Goal: Information Seeking & Learning: Learn about a topic

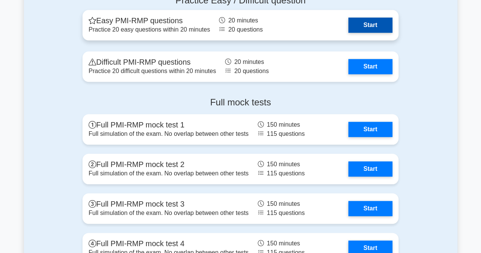
scroll to position [1748, 0]
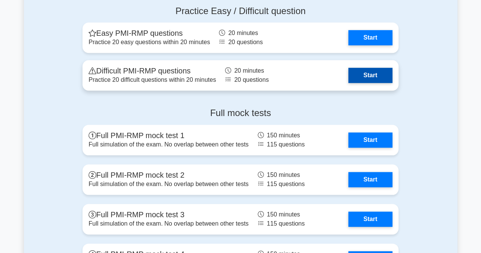
click at [360, 81] on link "Start" at bounding box center [370, 75] width 44 height 15
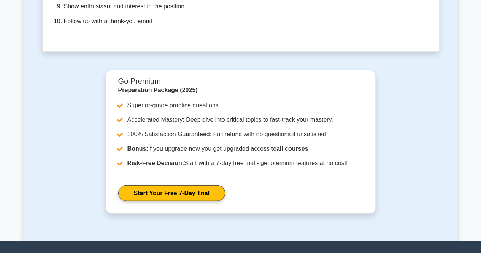
scroll to position [2304, 0]
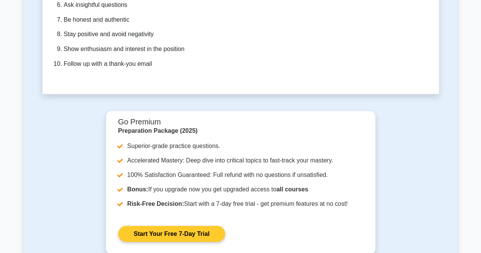
click at [153, 226] on link "Start Your Free 7-Day Trial" at bounding box center [171, 234] width 107 height 16
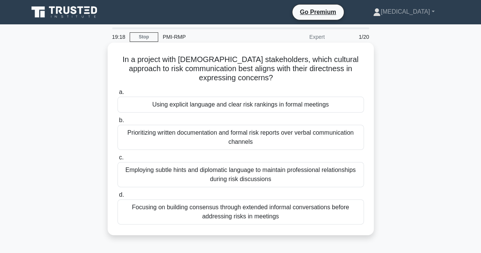
click at [223, 179] on div "Employing subtle hints and diplomatic language to maintain professional relatio…" at bounding box center [240, 174] width 246 height 25
click at [117, 160] on input "c. Employing subtle hints and diplomatic language to maintain professional rela…" at bounding box center [117, 157] width 0 height 5
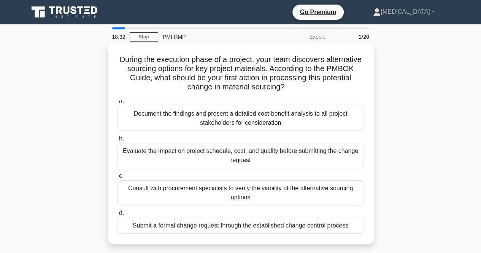
click at [213, 157] on div "Evaluate the impact on project schedule, cost, and quality before submitting th…" at bounding box center [240, 155] width 246 height 25
click at [117, 141] on input "b. Evaluate the impact on project schedule, cost, and quality before submitting…" at bounding box center [117, 138] width 0 height 5
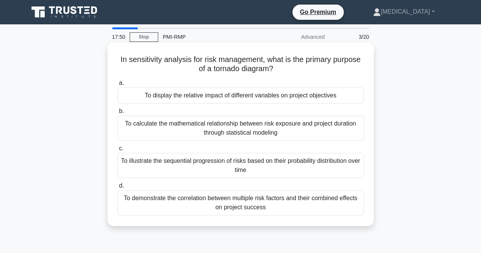
click at [243, 205] on div "To demonstrate the correlation between multiple risk factors and their combined…" at bounding box center [240, 202] width 246 height 25
click at [117, 188] on input "d. To demonstrate the correlation between multiple risk factors and their combi…" at bounding box center [117, 185] width 0 height 5
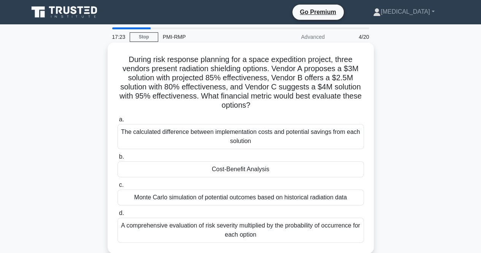
scroll to position [38, 0]
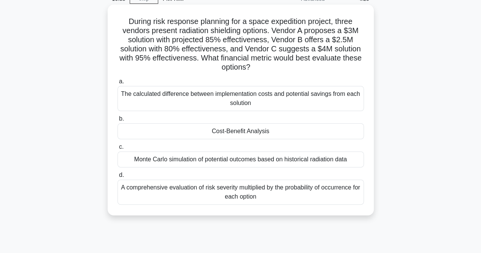
click at [240, 131] on div "Cost-Benefit Analysis" at bounding box center [240, 131] width 246 height 16
click at [117, 121] on input "b. Cost-Benefit Analysis" at bounding box center [117, 118] width 0 height 5
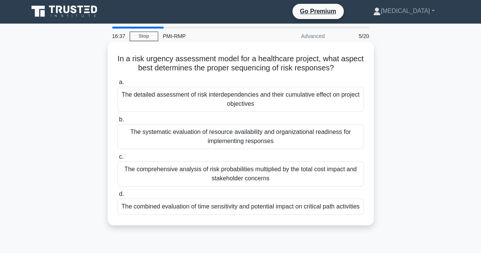
scroll to position [0, 0]
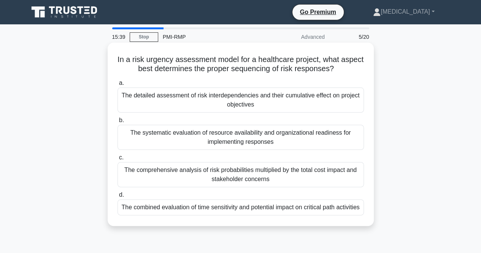
click at [245, 141] on div "The systematic evaluation of resource availability and organizational readiness…" at bounding box center [240, 137] width 246 height 25
click at [117, 123] on input "b. The systematic evaluation of resource availability and organizational readin…" at bounding box center [117, 120] width 0 height 5
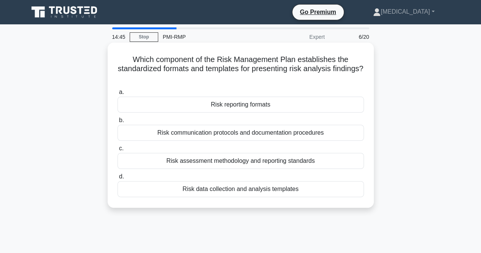
click at [247, 135] on div "Risk communication protocols and documentation procedures" at bounding box center [240, 133] width 246 height 16
click at [117, 123] on input "b. Risk communication protocols and documentation procedures" at bounding box center [117, 120] width 0 height 5
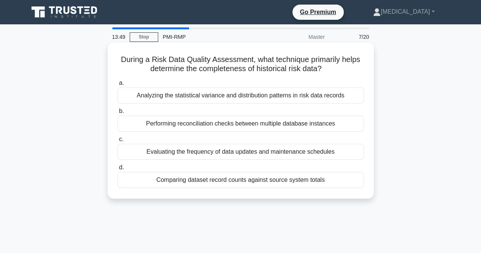
click at [227, 151] on div "Evaluating the frequency of data updates and maintenance schedules" at bounding box center [240, 152] width 246 height 16
click at [117, 142] on input "c. Evaluating the frequency of data updates and maintenance schedules" at bounding box center [117, 139] width 0 height 5
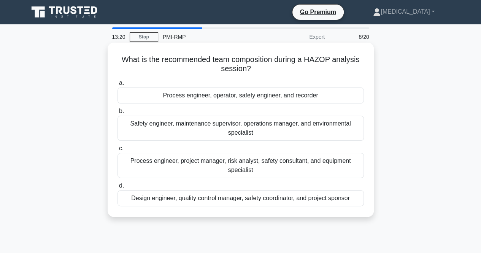
click at [245, 167] on div "Process engineer, project manager, risk analyst, safety consultant, and equipme…" at bounding box center [240, 165] width 246 height 25
click at [117, 151] on input "c. Process engineer, project manager, risk analyst, safety consultant, and equi…" at bounding box center [117, 148] width 0 height 5
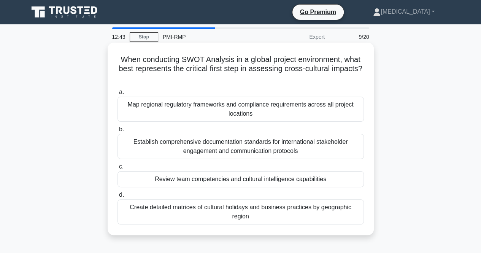
click at [226, 146] on div "Establish comprehensive documentation standards for international stakeholder e…" at bounding box center [240, 146] width 246 height 25
click at [117, 132] on input "b. Establish comprehensive documentation standards for international stakeholde…" at bounding box center [117, 129] width 0 height 5
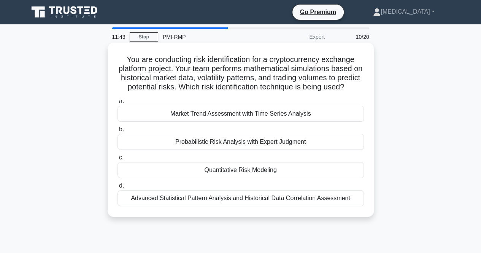
click at [227, 177] on div "Quantitative Risk Modeling" at bounding box center [240, 170] width 246 height 16
click at [117, 160] on input "c. Quantitative Risk Modeling" at bounding box center [117, 157] width 0 height 5
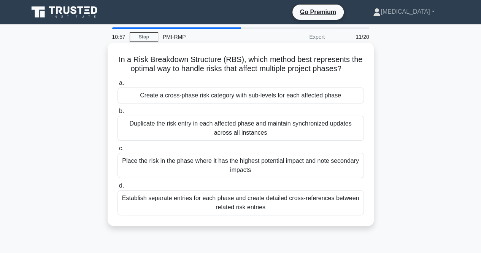
click at [247, 161] on div "Place the risk in the phase where it has the highest potential impact and note …" at bounding box center [240, 165] width 246 height 25
click at [117, 151] on input "c. Place the risk in the phase where it has the highest potential impact and no…" at bounding box center [117, 148] width 0 height 5
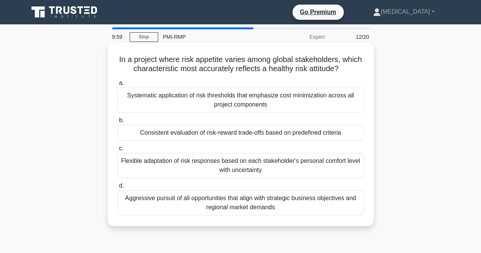
click at [236, 131] on div "Consistent evaluation of risk-reward trade-offs based on predefined criteria" at bounding box center [240, 133] width 246 height 16
click at [117, 123] on input "b. Consistent evaluation of risk-reward trade-offs based on predefined criteria" at bounding box center [117, 120] width 0 height 5
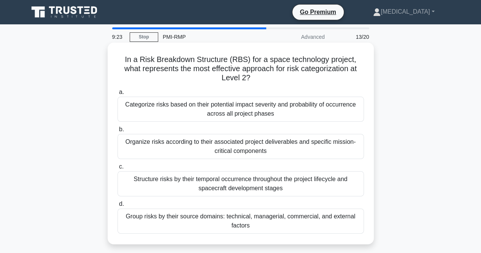
click at [248, 114] on div "Categorize risks based on their potential impact severity and probability of oc…" at bounding box center [240, 109] width 246 height 25
click at [117, 95] on input "a. Categorize risks based on their potential impact severity and probability of…" at bounding box center [117, 92] width 0 height 5
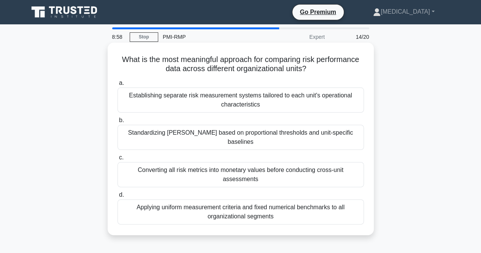
click at [213, 201] on div "Applying uniform measurement criteria and fixed numerical benchmarks to all org…" at bounding box center [240, 211] width 246 height 25
click at [117, 197] on input "d. Applying uniform measurement criteria and fixed numerical benchmarks to all …" at bounding box center [117, 194] width 0 height 5
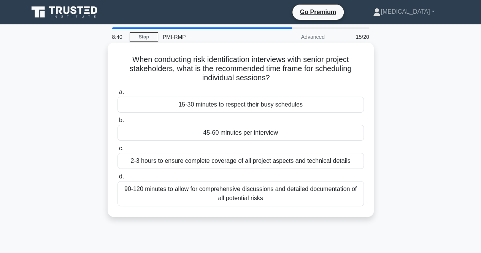
click at [225, 131] on div "45-60 minutes per interview" at bounding box center [240, 133] width 246 height 16
click at [117, 123] on input "b. 45-60 minutes per interview" at bounding box center [117, 120] width 0 height 5
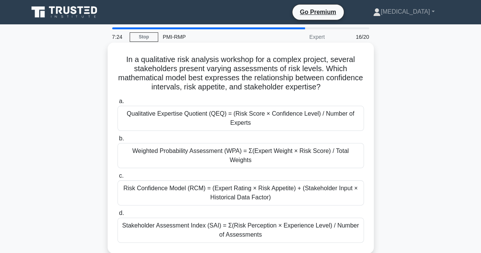
click at [190, 150] on div "Weighted Probability Assessment (WPA) = Σ(Expert Weight × Risk Score) / Total W…" at bounding box center [240, 155] width 246 height 25
click at [117, 141] on input "b. Weighted Probability Assessment (WPA) = Σ(Expert Weight × Risk Score) / Tota…" at bounding box center [117, 138] width 0 height 5
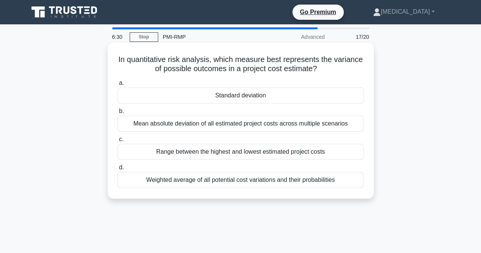
click at [236, 152] on div "Range between the highest and lowest estimated project costs" at bounding box center [240, 152] width 246 height 16
click at [117, 142] on input "c. Range between the highest and lowest estimated project costs" at bounding box center [117, 139] width 0 height 5
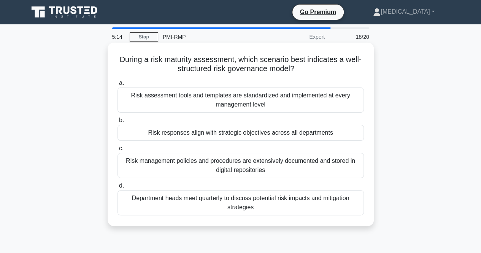
click at [239, 136] on div "Risk responses align with strategic objectives across all departments" at bounding box center [240, 133] width 246 height 16
click at [117, 123] on input "b. Risk responses align with strategic objectives across all departments" at bounding box center [117, 120] width 0 height 5
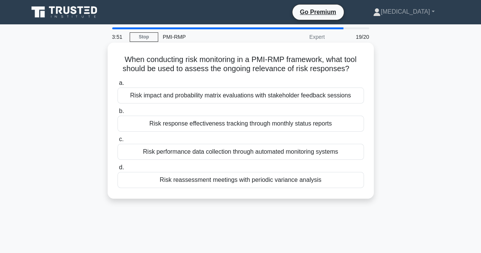
click at [261, 95] on div "Risk impact and probability matrix evaluations with stakeholder feedback sessio…" at bounding box center [240, 95] width 246 height 16
click at [117, 85] on input "a. Risk impact and probability matrix evaluations with stakeholder feedback ses…" at bounding box center [117, 83] width 0 height 5
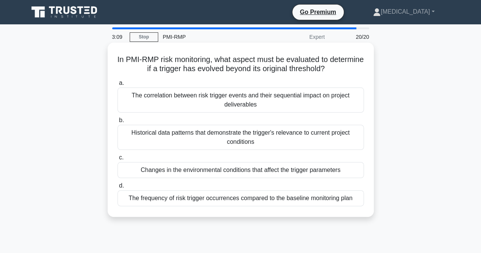
click at [213, 199] on div "The frequency of risk trigger occurrences compared to the baseline monitoring p…" at bounding box center [240, 198] width 246 height 16
click at [117, 188] on input "d. The frequency of risk trigger occurrences compared to the baseline monitorin…" at bounding box center [117, 185] width 0 height 5
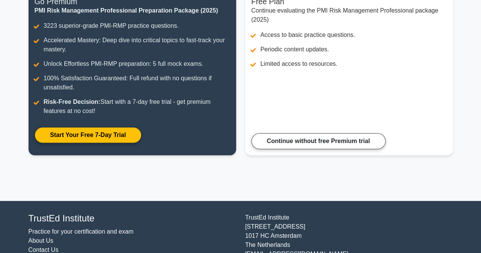
scroll to position [114, 0]
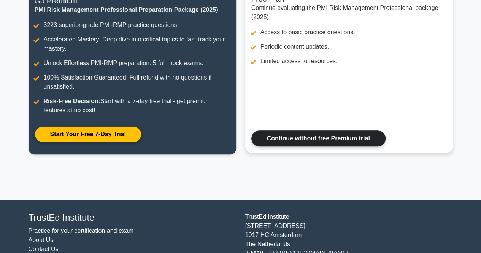
click at [299, 141] on link "Continue without free Premium trial" at bounding box center [318, 138] width 134 height 16
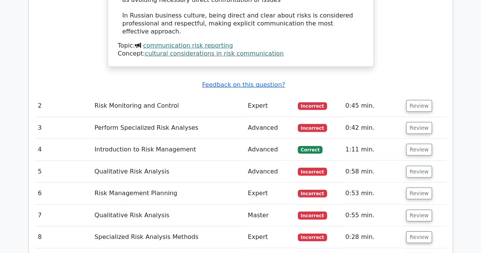
scroll to position [1064, 0]
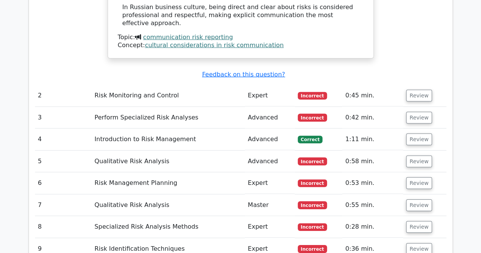
click at [111, 85] on td "Risk Monitoring and Control" at bounding box center [168, 96] width 153 height 22
click at [414, 90] on button "Review" at bounding box center [419, 96] width 26 height 12
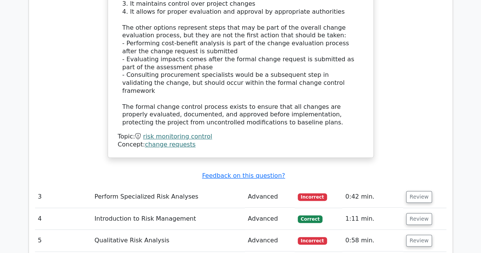
scroll to position [1482, 0]
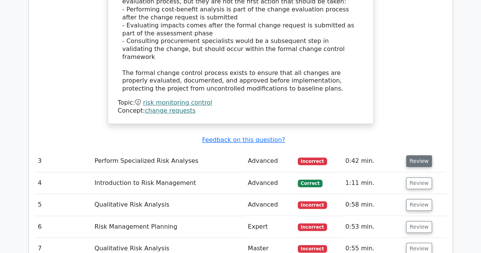
click at [413, 155] on button "Review" at bounding box center [419, 161] width 26 height 12
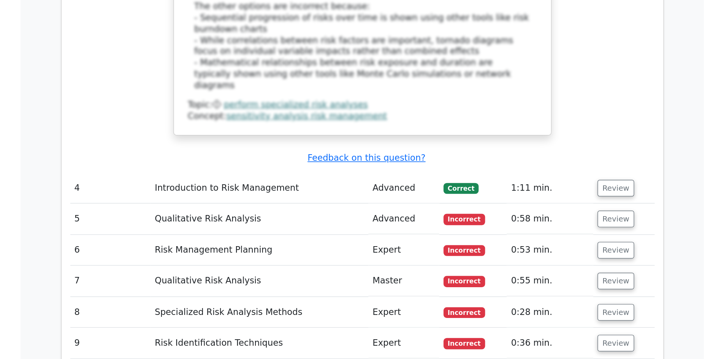
scroll to position [1938, 0]
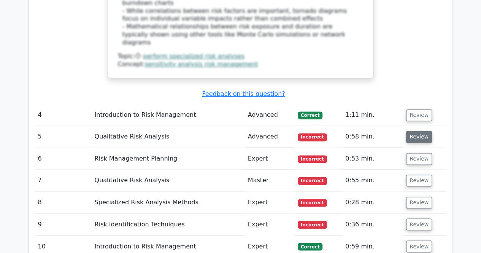
click at [413, 131] on button "Review" at bounding box center [419, 137] width 26 height 12
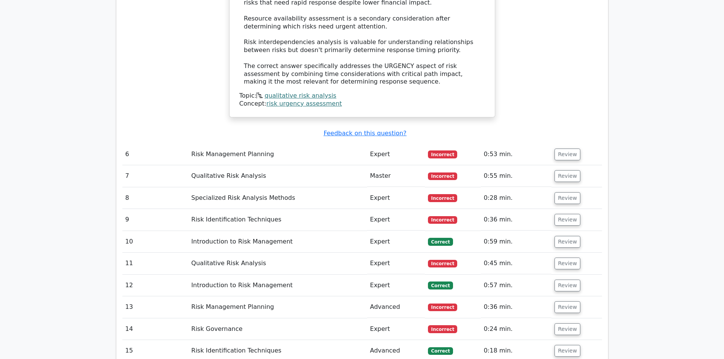
scroll to position [2394, 0]
click at [480, 149] on button "Review" at bounding box center [567, 155] width 26 height 12
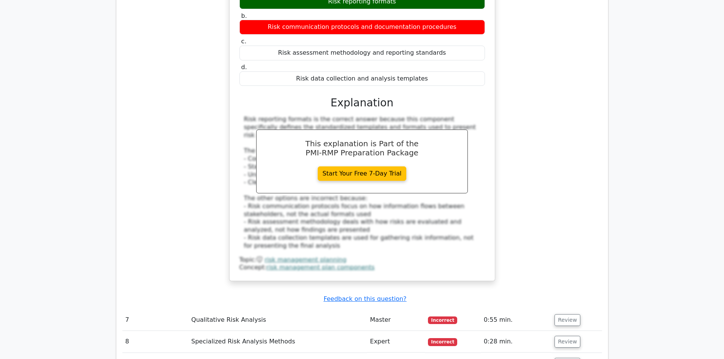
scroll to position [2698, 0]
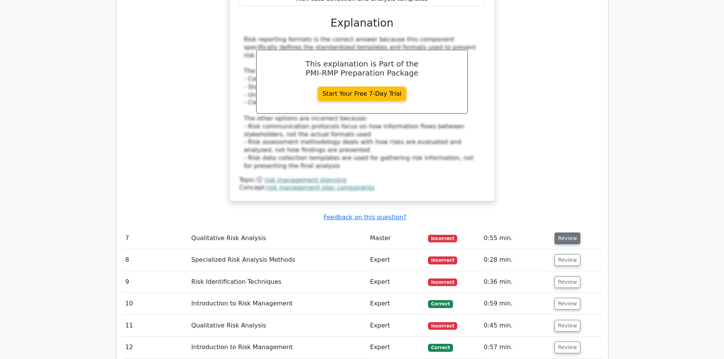
click at [480, 233] on button "Review" at bounding box center [567, 239] width 26 height 12
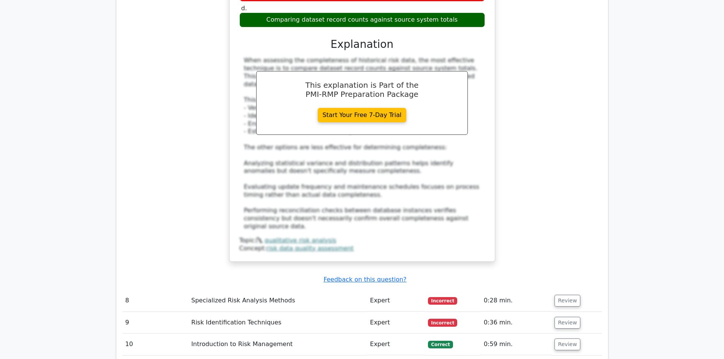
scroll to position [3078, 0]
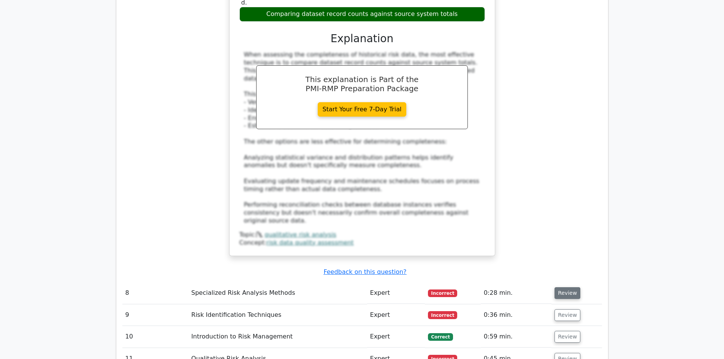
click at [480, 252] on button "Review" at bounding box center [567, 293] width 26 height 12
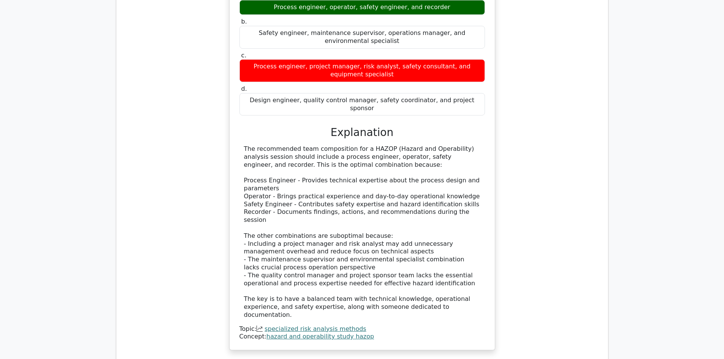
scroll to position [3420, 0]
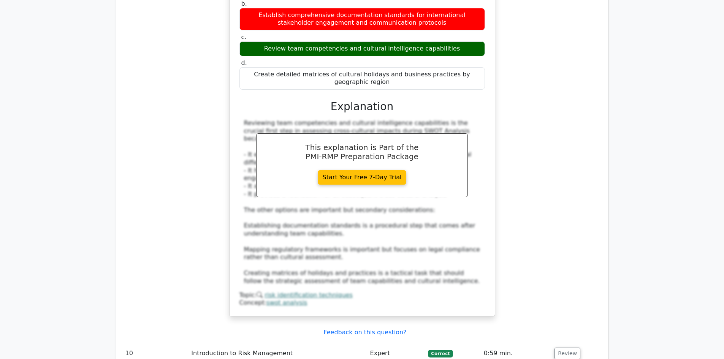
scroll to position [3913, 0]
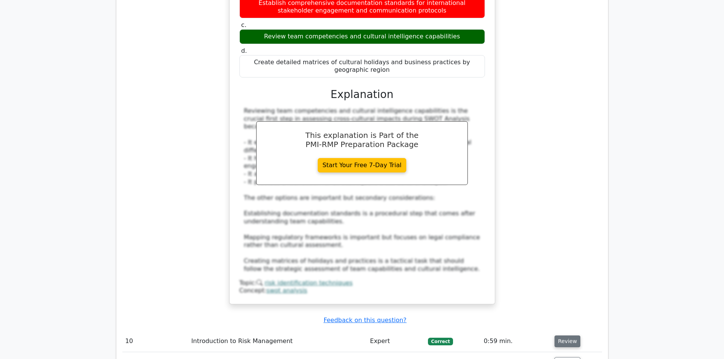
click at [480, 252] on button "Review" at bounding box center [567, 341] width 26 height 12
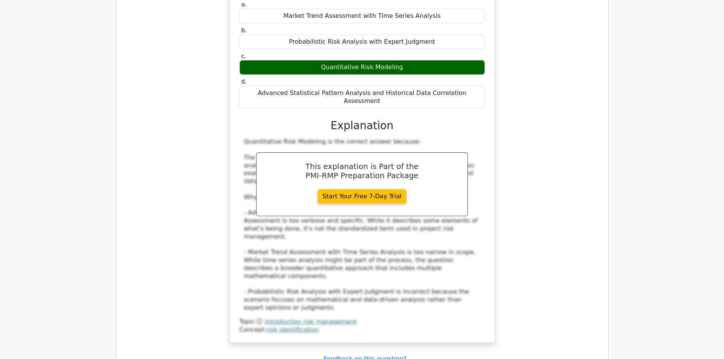
scroll to position [4331, 0]
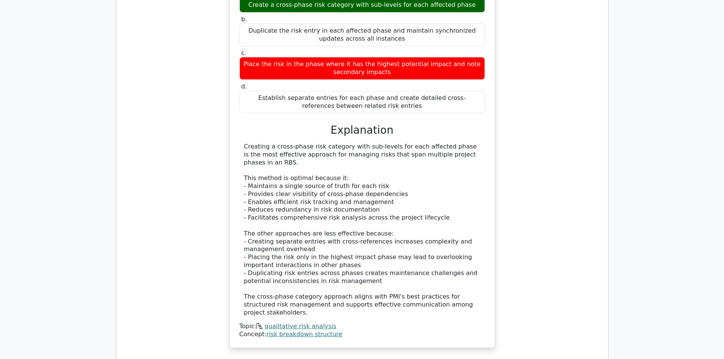
scroll to position [4787, 0]
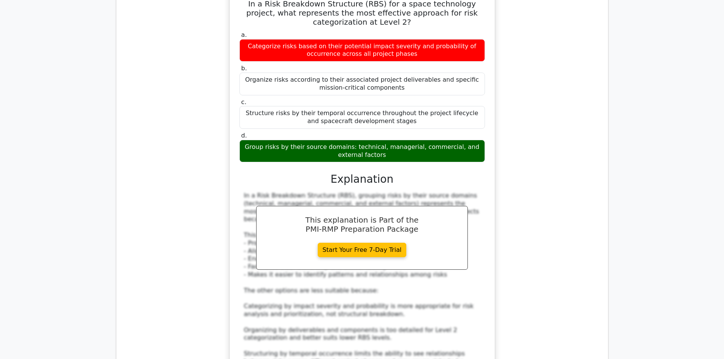
scroll to position [5205, 0]
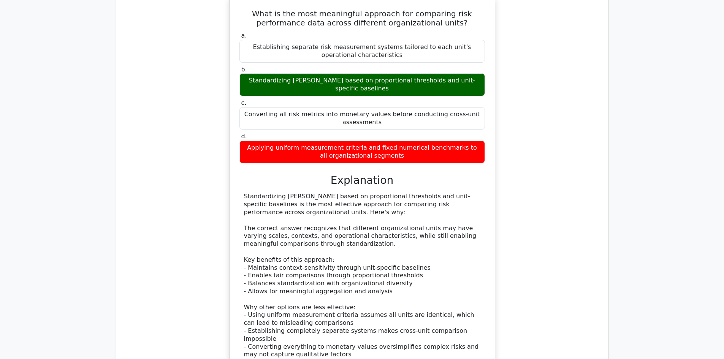
scroll to position [5661, 0]
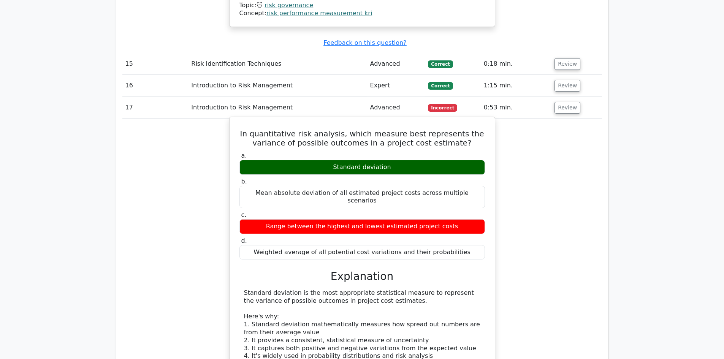
scroll to position [6079, 0]
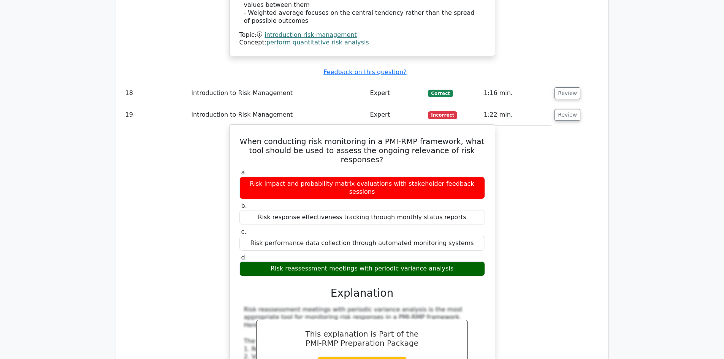
scroll to position [6459, 0]
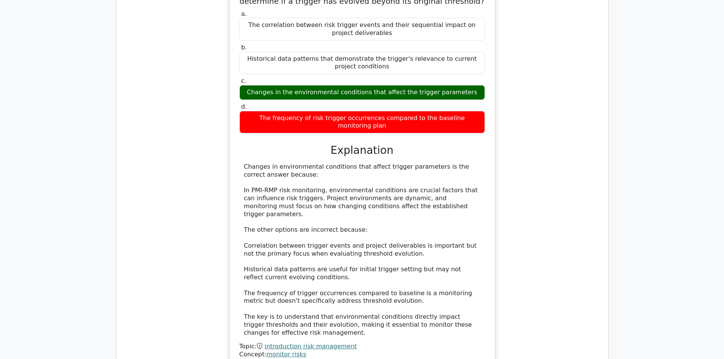
scroll to position [7128, 0]
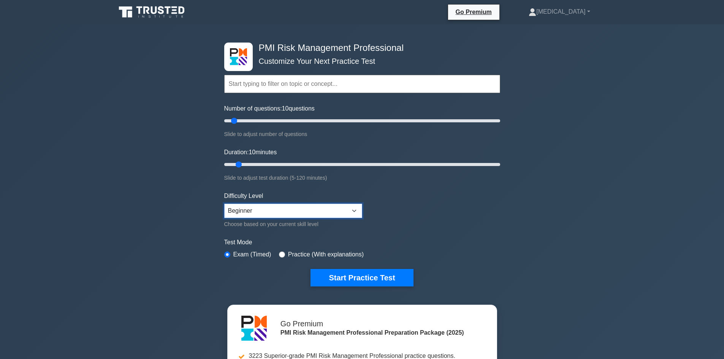
click at [345, 206] on select "Beginner Intermediate Expert" at bounding box center [293, 211] width 138 height 14
select select "expert"
click at [224, 204] on select "Beginner Intermediate Expert" at bounding box center [293, 211] width 138 height 14
click at [376, 274] on button "Start Practice Test" at bounding box center [361, 277] width 103 height 17
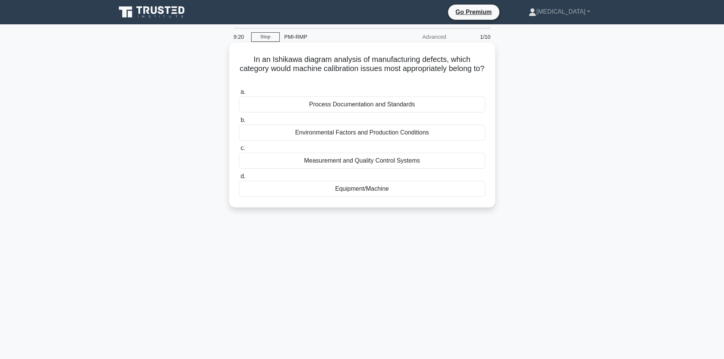
click at [367, 188] on div "Equipment/Machine" at bounding box center [362, 189] width 246 height 16
click at [239, 179] on input "d. Equipment/Machine" at bounding box center [239, 176] width 0 height 5
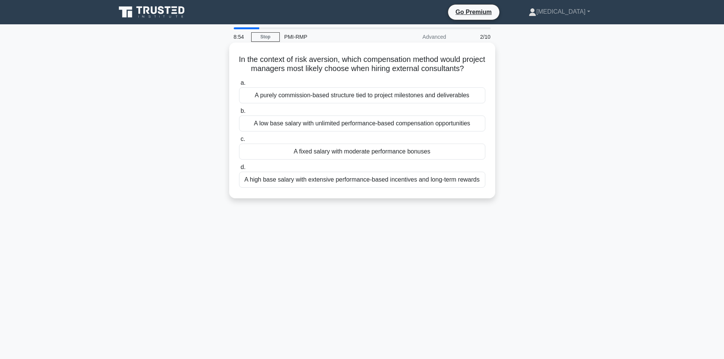
click at [366, 103] on div "A purely commission-based structure tied to project milestones and deliverables" at bounding box center [362, 95] width 246 height 16
click at [239, 85] on input "a. A purely commission-based structure tied to project milestones and deliverab…" at bounding box center [239, 83] width 0 height 5
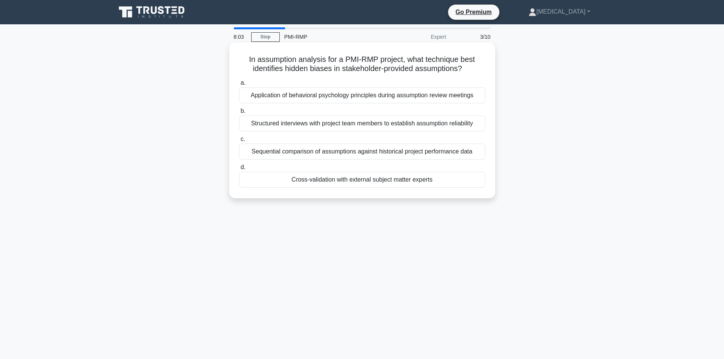
click at [331, 153] on div "Sequential comparison of assumptions against historical project performance data" at bounding box center [362, 152] width 246 height 16
click at [239, 142] on input "c. Sequential comparison of assumptions against historical project performance …" at bounding box center [239, 139] width 0 height 5
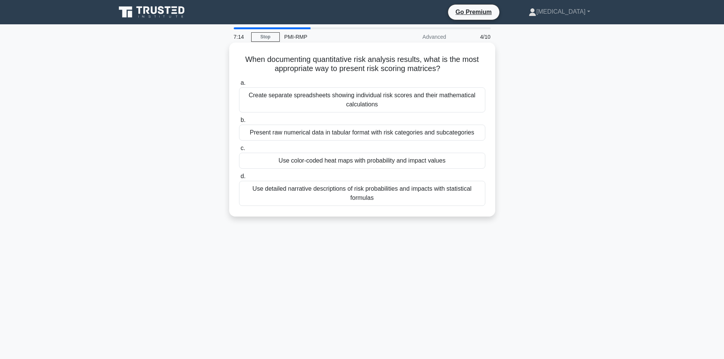
click at [342, 158] on div "Use color-coded heat maps with probability and impact values" at bounding box center [362, 161] width 246 height 16
click at [239, 151] on input "c. Use color-coded heat maps with probability and impact values" at bounding box center [239, 148] width 0 height 5
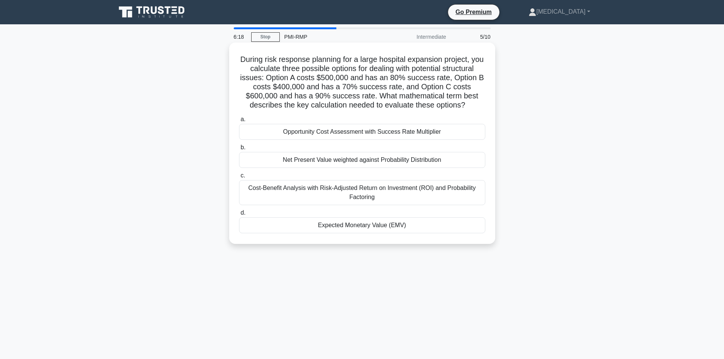
click at [344, 228] on div "Expected Monetary Value (EMV)" at bounding box center [362, 225] width 246 height 16
click at [239, 215] on input "d. Expected Monetary Value (EMV)" at bounding box center [239, 212] width 0 height 5
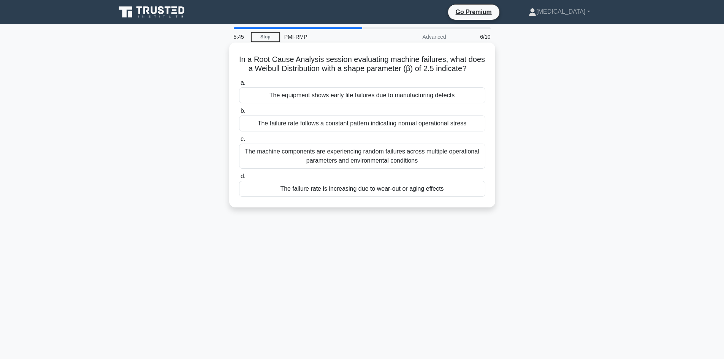
click at [347, 121] on div "The failure rate follows a constant pattern indicating normal operational stress" at bounding box center [362, 124] width 246 height 16
click at [239, 114] on input "b. The failure rate follows a constant pattern indicating normal operational st…" at bounding box center [239, 111] width 0 height 5
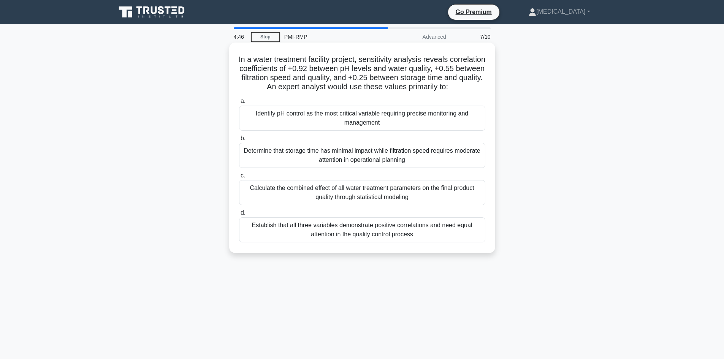
click at [353, 236] on div "Establish that all three variables demonstrate positive correlations and need e…" at bounding box center [362, 229] width 246 height 25
click at [239, 215] on input "d. Establish that all three variables demonstrate positive correlations and nee…" at bounding box center [239, 212] width 0 height 5
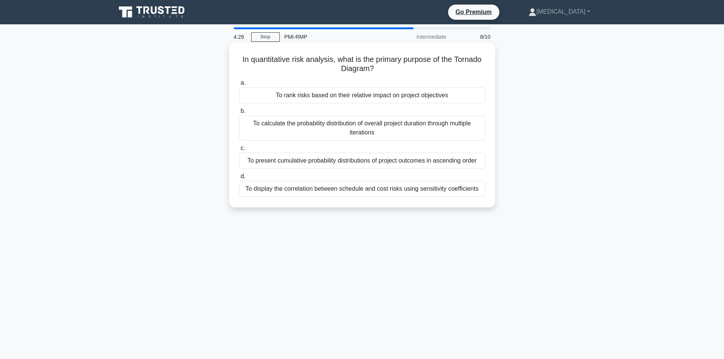
click at [333, 190] on div "To display the correlation between schedule and cost risks using sensitivity co…" at bounding box center [362, 189] width 246 height 16
click at [239, 179] on input "d. To display the correlation between schedule and cost risks using sensitivity…" at bounding box center [239, 176] width 0 height 5
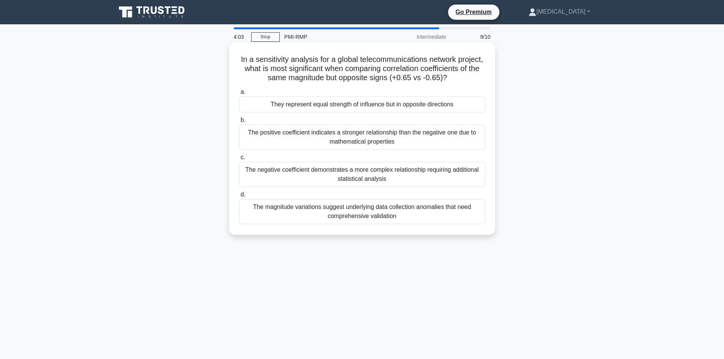
click at [362, 112] on div "They represent equal strength of influence but in opposite directions" at bounding box center [362, 105] width 246 height 16
click at [239, 95] on input "a. They represent equal strength of influence but in opposite directions" at bounding box center [239, 92] width 0 height 5
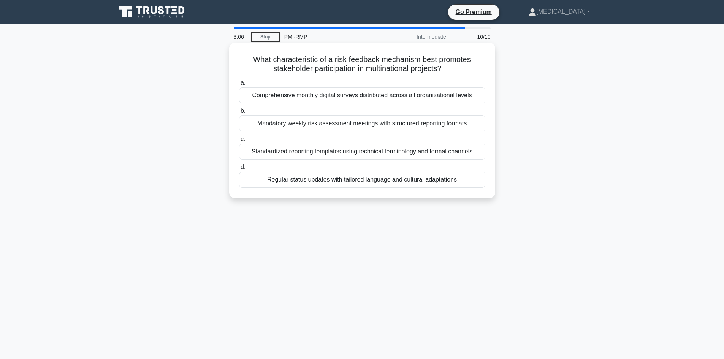
click at [339, 181] on div "Regular status updates with tailored language and cultural adaptations" at bounding box center [362, 180] width 246 height 16
click at [239, 170] on input "d. Regular status updates with tailored language and cultural adaptations" at bounding box center [239, 167] width 0 height 5
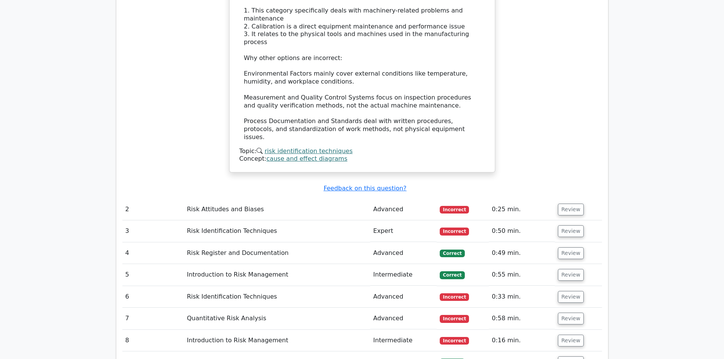
scroll to position [912, 0]
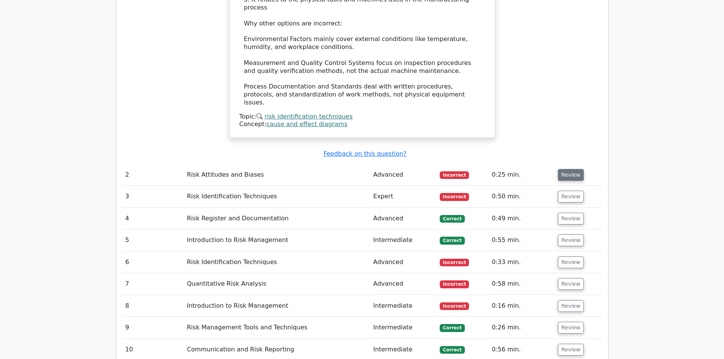
click at [559, 169] on button "Review" at bounding box center [571, 175] width 26 height 12
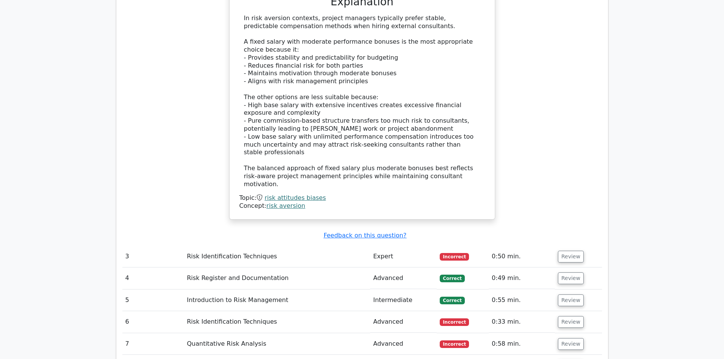
scroll to position [1292, 0]
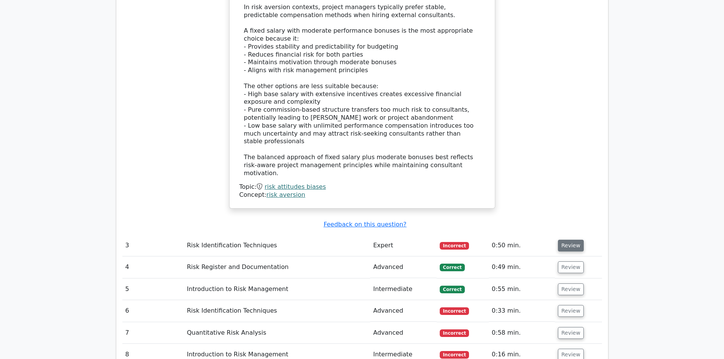
click at [568, 240] on button "Review" at bounding box center [571, 246] width 26 height 12
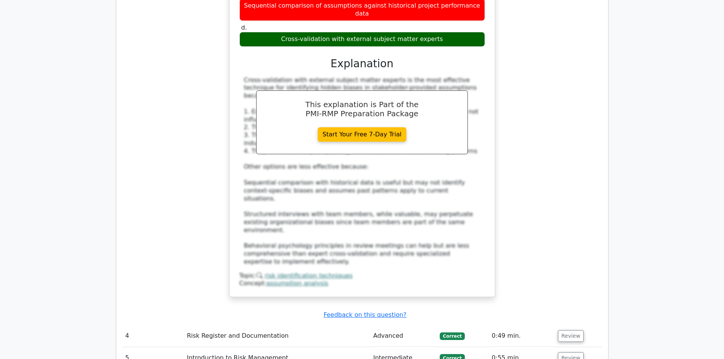
scroll to position [1672, 0]
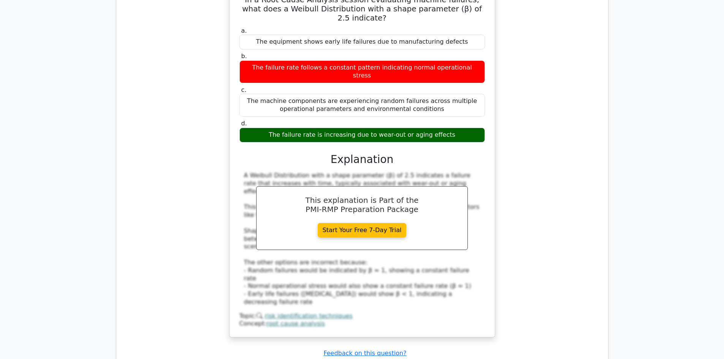
scroll to position [2090, 0]
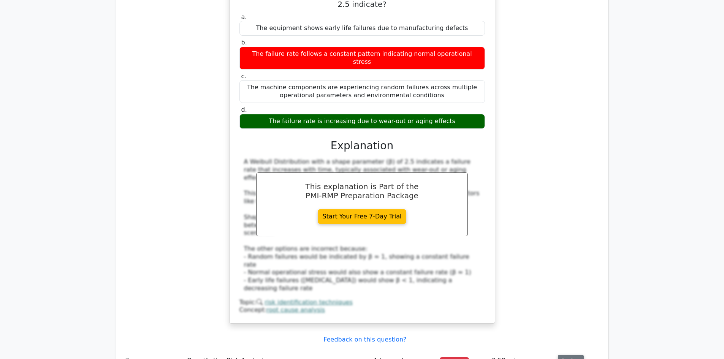
click at [572, 355] on button "Review" at bounding box center [571, 361] width 26 height 12
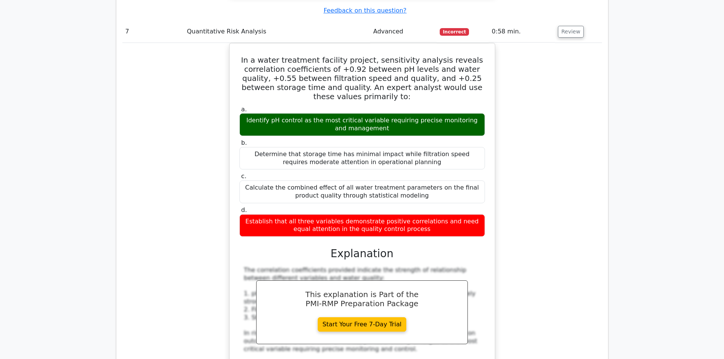
scroll to position [2432, 0]
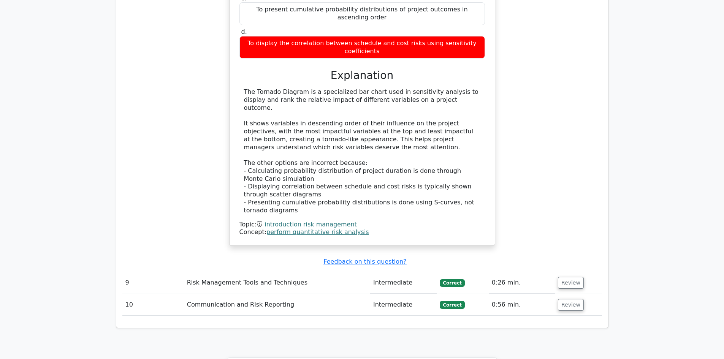
scroll to position [3118, 0]
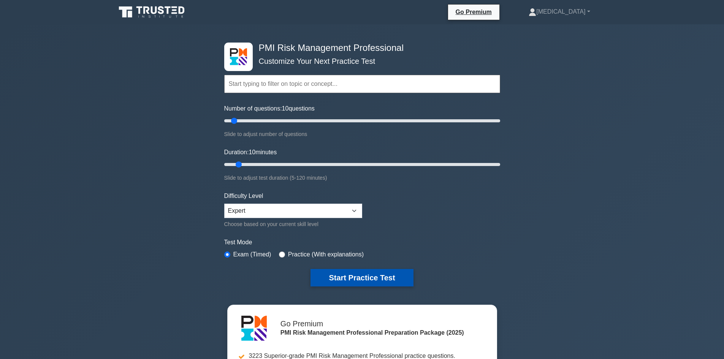
click at [351, 279] on button "Start Practice Test" at bounding box center [361, 277] width 103 height 17
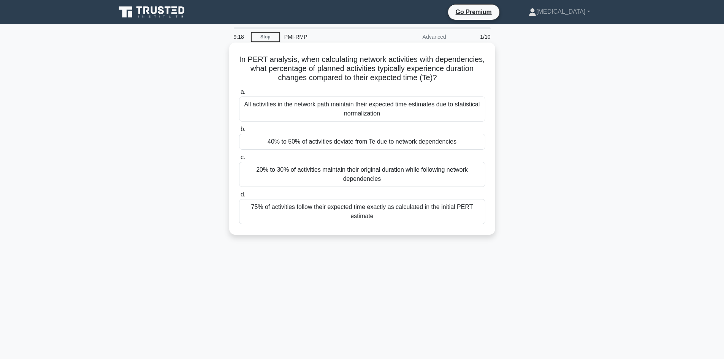
click at [331, 172] on div "20% to 30% of activities maintain their original duration while following netwo…" at bounding box center [362, 174] width 246 height 25
click at [239, 160] on input "c. 20% to 30% of activities maintain their original duration while following ne…" at bounding box center [239, 157] width 0 height 5
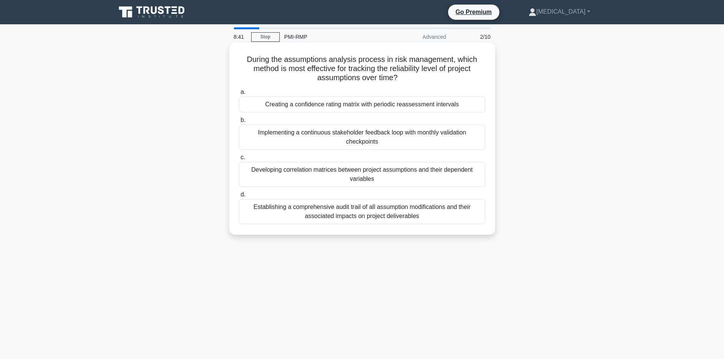
click at [332, 142] on div "Implementing a continuous stakeholder feedback loop with monthly validation che…" at bounding box center [362, 137] width 246 height 25
click at [239, 123] on input "b. Implementing a continuous stakeholder feedback loop with monthly validation …" at bounding box center [239, 120] width 0 height 5
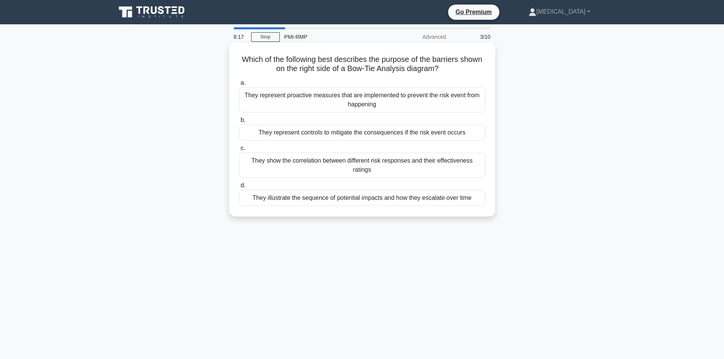
click at [331, 166] on div "They show the correlation between different risk responses and their effectiven…" at bounding box center [362, 165] width 246 height 25
click at [239, 151] on input "c. They show the correlation between different risk responses and their effecti…" at bounding box center [239, 148] width 0 height 5
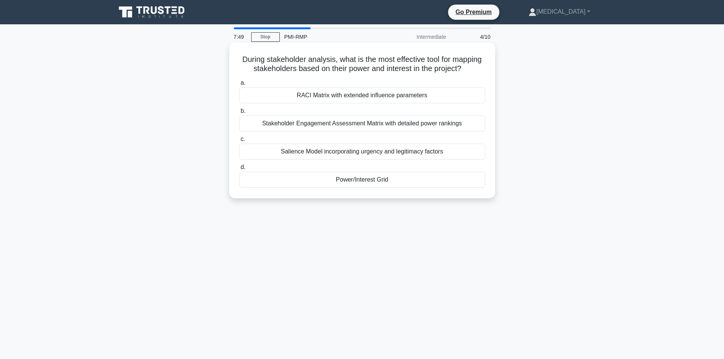
click at [342, 103] on div "RACI Matrix with extended influence parameters" at bounding box center [362, 95] width 246 height 16
click at [239, 85] on input "a. RACI Matrix with extended influence parameters" at bounding box center [239, 83] width 0 height 5
click at [359, 97] on div "Risk appetite and tolerance thresholds" at bounding box center [362, 95] width 246 height 16
click at [239, 85] on input "a. Risk appetite and tolerance thresholds" at bounding box center [239, 83] width 0 height 5
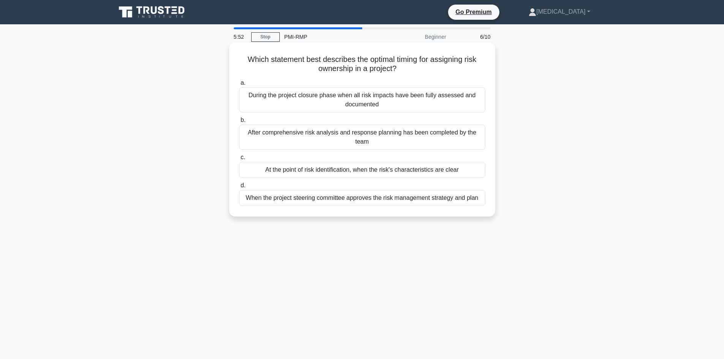
click at [356, 202] on div "When the project steering committee approves the risk management strategy and p…" at bounding box center [362, 198] width 246 height 16
click at [239, 188] on input "d. When the project steering committee approves the risk management strategy an…" at bounding box center [239, 185] width 0 height 5
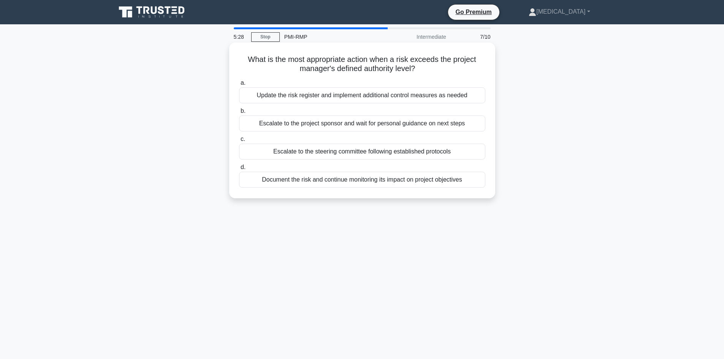
click at [355, 152] on div "Escalate to the steering committee following established protocols" at bounding box center [362, 152] width 246 height 16
click at [239, 142] on input "c. Escalate to the steering committee following established protocols" at bounding box center [239, 139] width 0 height 5
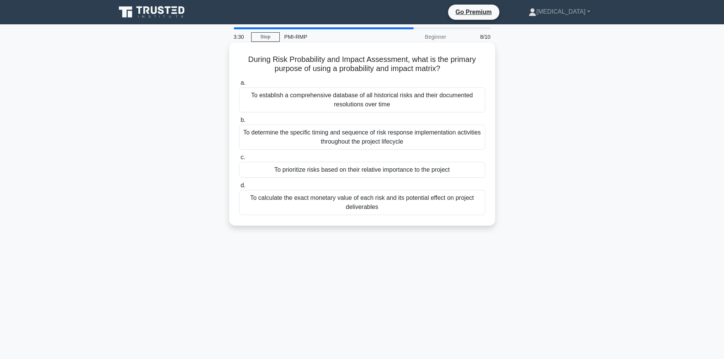
click at [343, 172] on div "To prioritize risks based on their relative importance to the project" at bounding box center [362, 170] width 246 height 16
click at [239, 160] on input "c. To prioritize risks based on their relative importance to the project" at bounding box center [239, 157] width 0 height 5
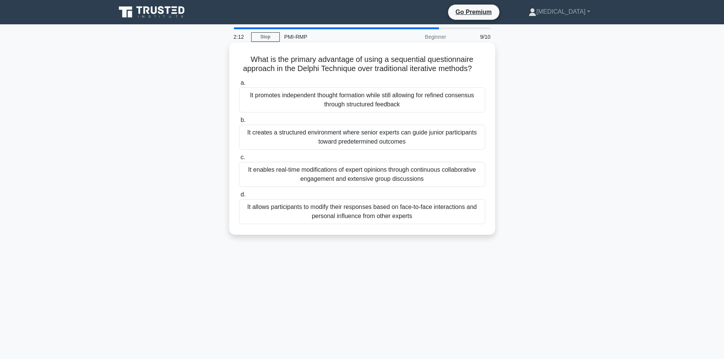
click at [394, 112] on div "It promotes independent thought formation while still allowing for refined cons…" at bounding box center [362, 99] width 246 height 25
click at [239, 85] on input "a. It promotes independent thought formation while still allowing for refined c…" at bounding box center [239, 83] width 0 height 5
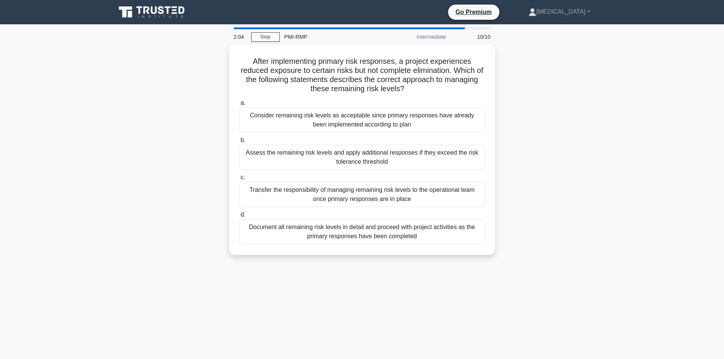
click at [552, 111] on div "After implementing primary risk responses, a project experiences reduced exposu…" at bounding box center [362, 154] width 502 height 220
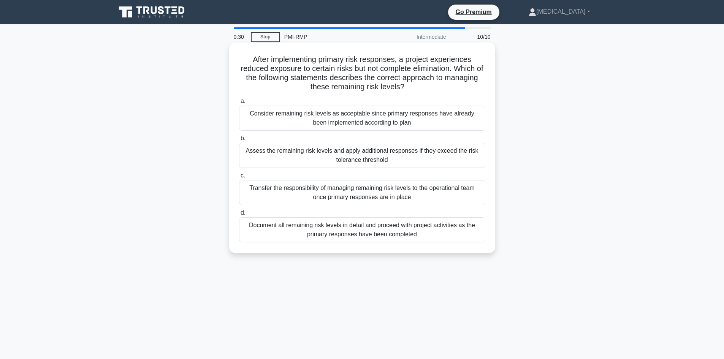
click at [344, 155] on div "Assess the remaining risk levels and apply additional responses if they exceed …" at bounding box center [362, 155] width 246 height 25
click at [239, 141] on input "b. Assess the remaining risk levels and apply additional responses if they exce…" at bounding box center [239, 138] width 0 height 5
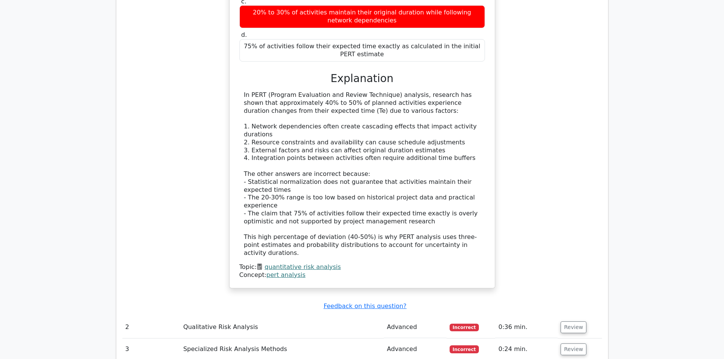
scroll to position [874, 0]
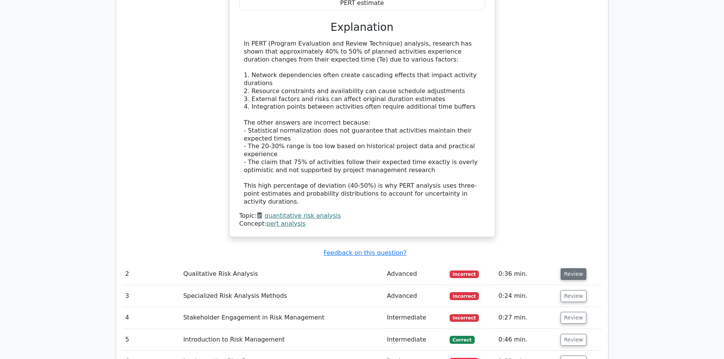
click at [565, 268] on button "Review" at bounding box center [573, 274] width 26 height 12
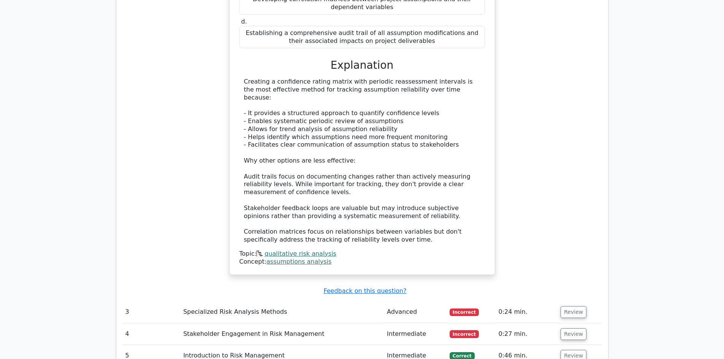
scroll to position [1292, 0]
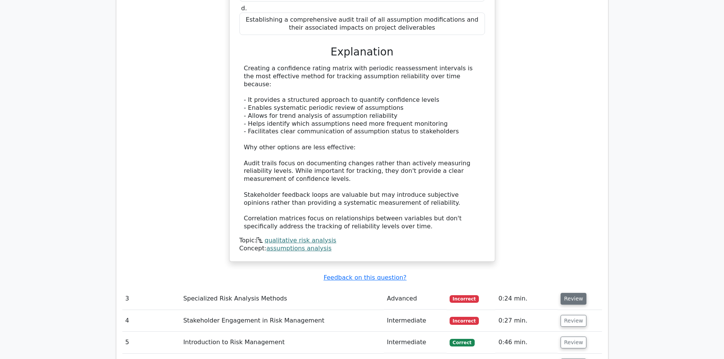
click at [574, 293] on button "Review" at bounding box center [573, 299] width 26 height 12
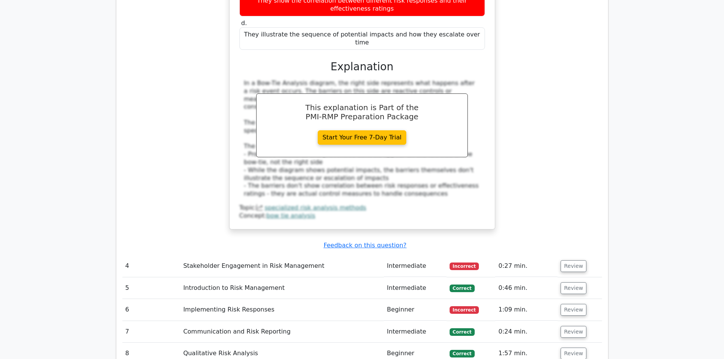
scroll to position [1710, 0]
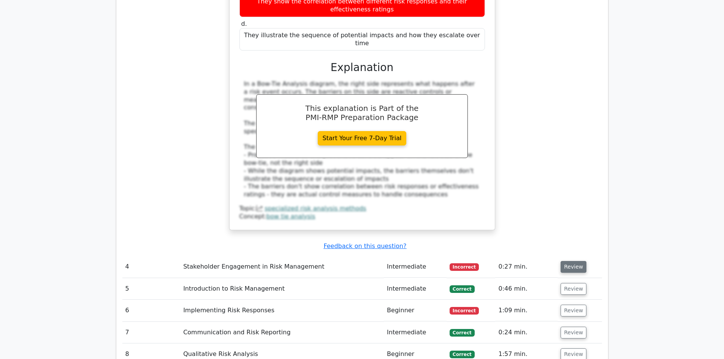
click at [571, 261] on button "Review" at bounding box center [573, 267] width 26 height 12
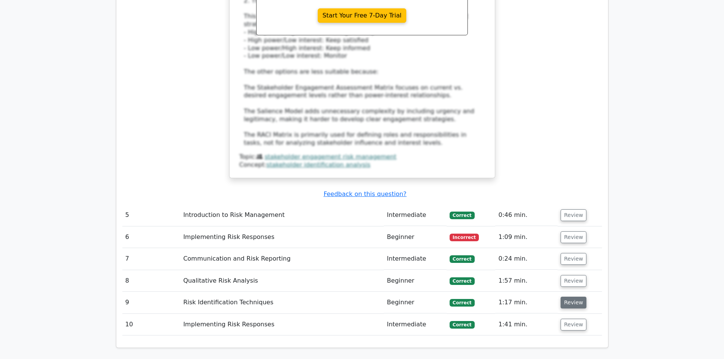
scroll to position [2204, 0]
click at [576, 232] on button "Review" at bounding box center [573, 238] width 26 height 12
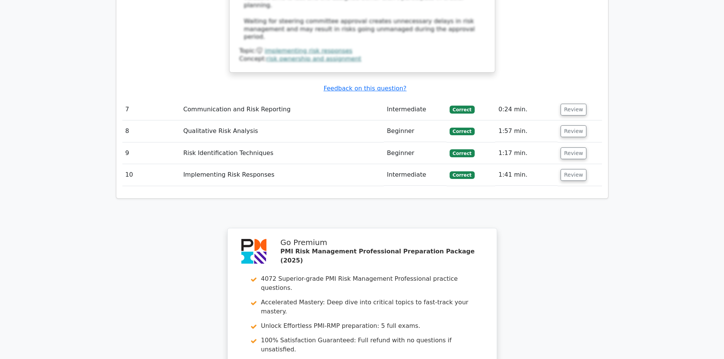
scroll to position [2774, 0]
